Goal: Find contact information: Find contact information

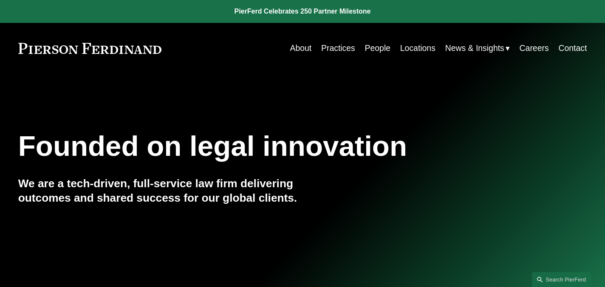
click at [407, 48] on link "Locations" at bounding box center [417, 48] width 35 height 17
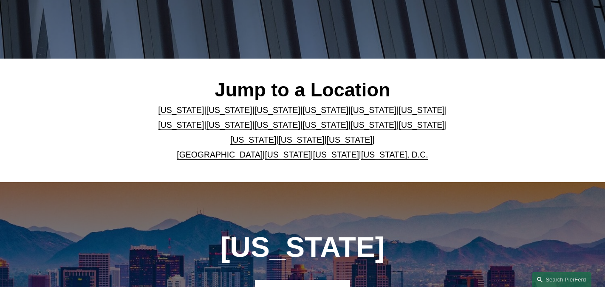
scroll to position [178, 0]
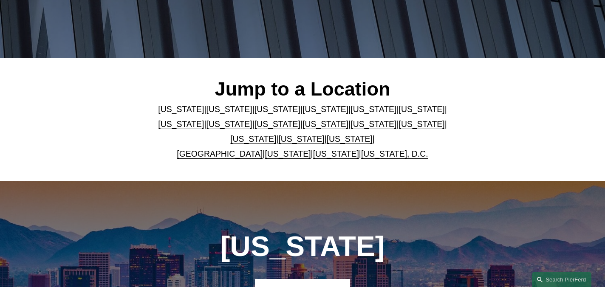
click at [403, 125] on link "[US_STATE]" at bounding box center [422, 123] width 46 height 9
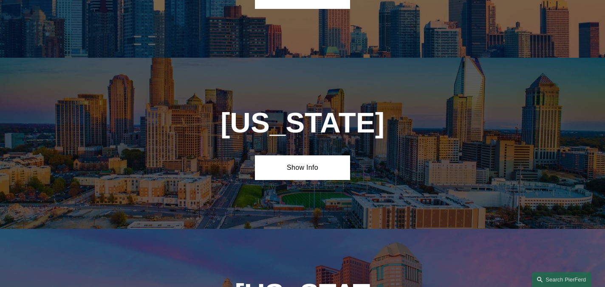
scroll to position [2242, 0]
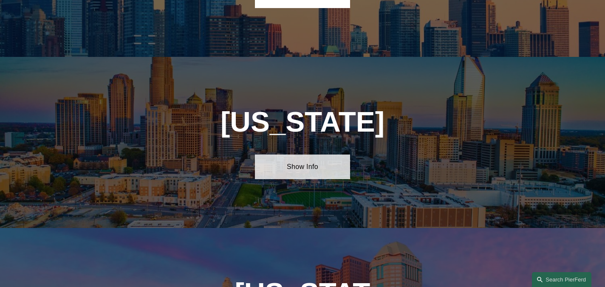
click at [338, 155] on link "Show Info" at bounding box center [302, 167] width 95 height 25
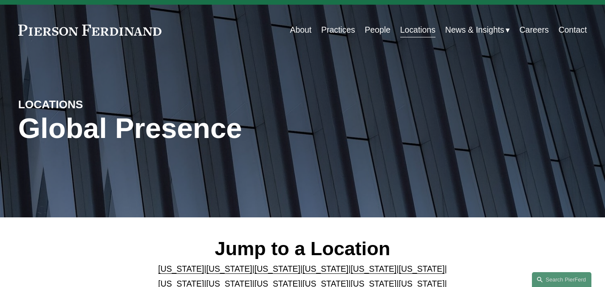
scroll to position [0, 0]
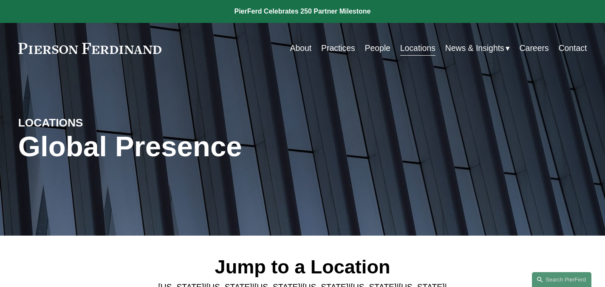
click at [369, 49] on link "People" at bounding box center [377, 48] width 25 height 17
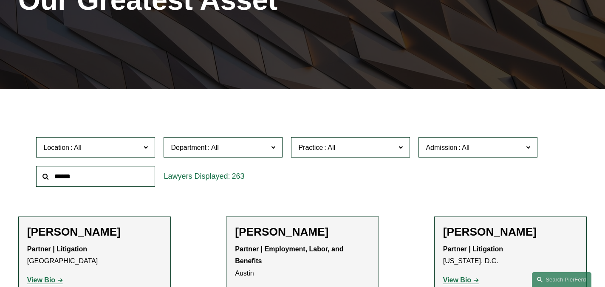
scroll to position [148, 0]
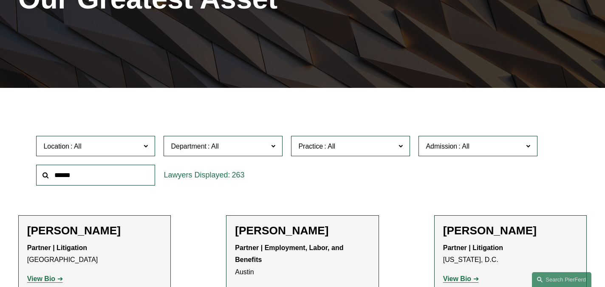
click at [130, 178] on input "text" at bounding box center [95, 175] width 119 height 21
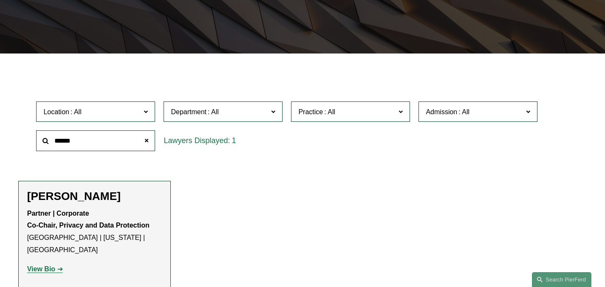
scroll to position [186, 0]
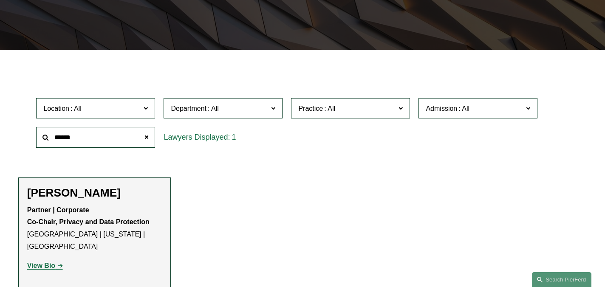
type input "******"
click at [79, 208] on strong "Partner | Corporate Co-Chair, Privacy and Data Protection" at bounding box center [88, 217] width 122 height 20
click at [46, 262] on strong "View Bio" at bounding box center [41, 265] width 28 height 7
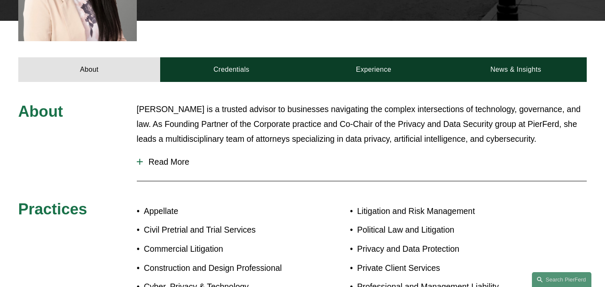
scroll to position [309, 0]
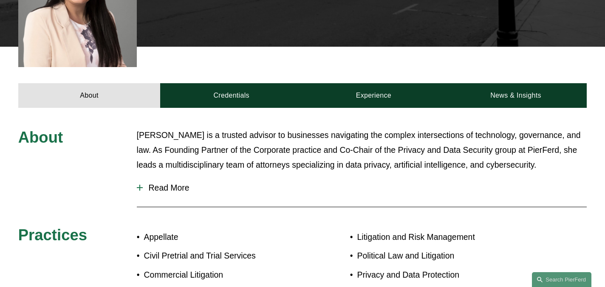
click at [154, 183] on span "Read More" at bounding box center [365, 188] width 444 height 10
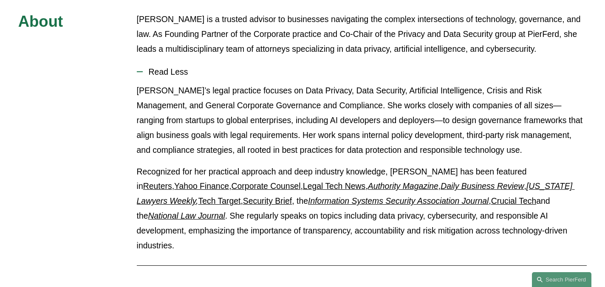
scroll to position [428, 0]
